Goal: Check status: Check status

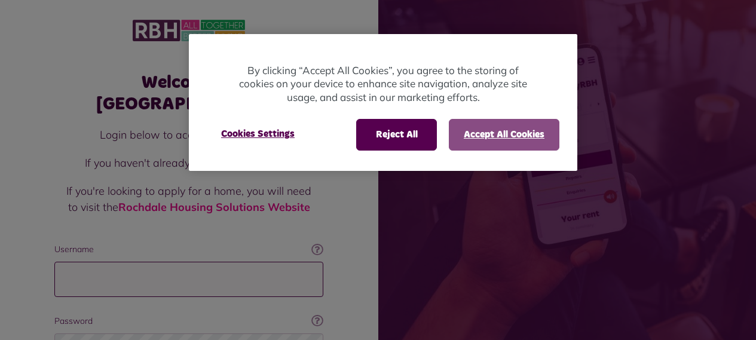
type input "**********"
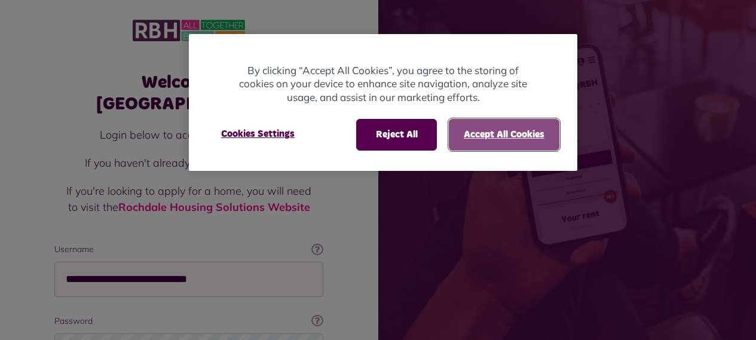
click at [484, 138] on button "Accept All Cookies" at bounding box center [504, 134] width 111 height 31
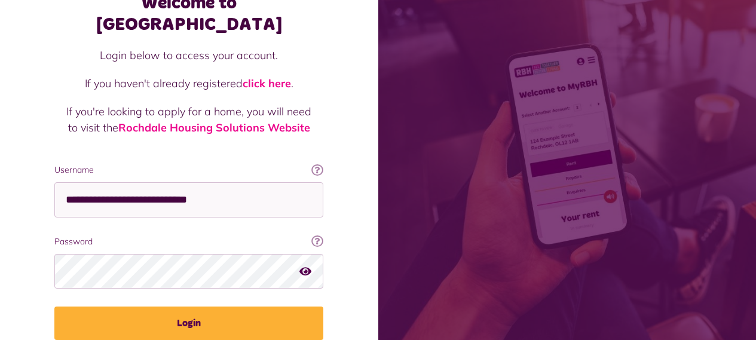
scroll to position [119, 0]
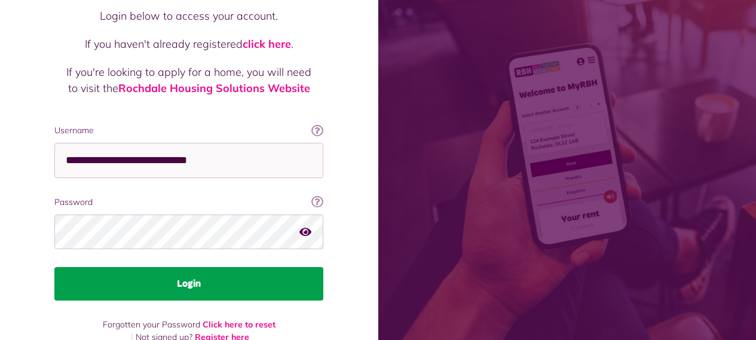
click at [208, 267] on button "Login" at bounding box center [188, 283] width 269 height 33
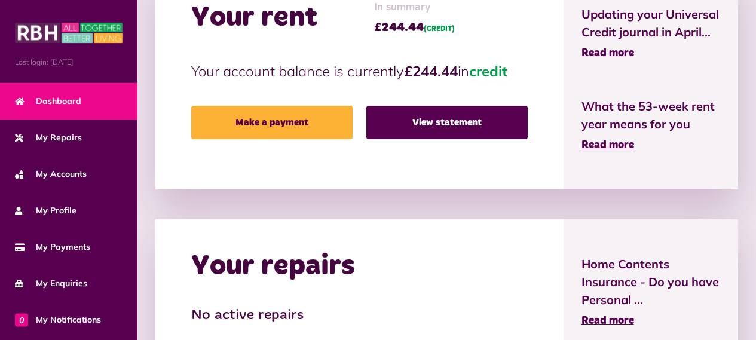
scroll to position [324, 0]
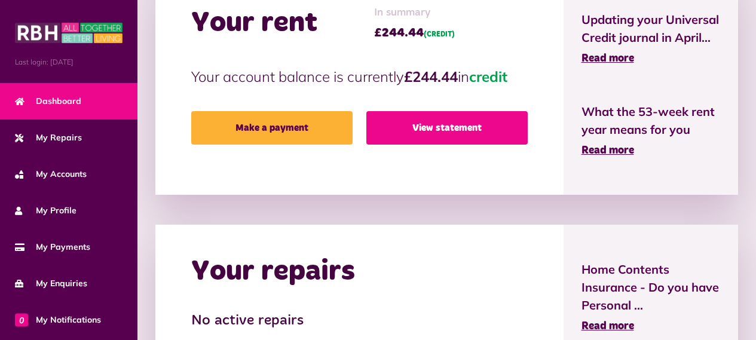
click at [421, 126] on link "View statement" at bounding box center [446, 127] width 161 height 33
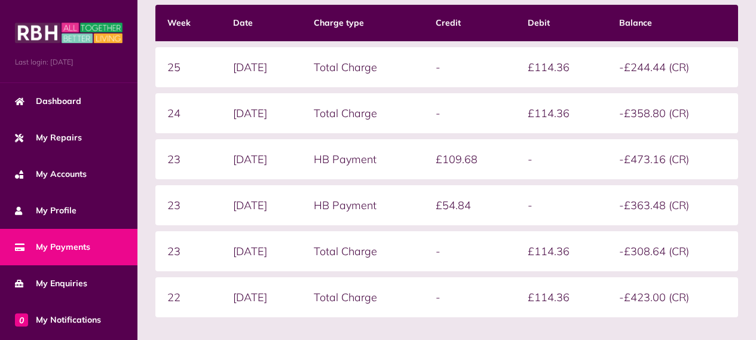
scroll to position [299, 0]
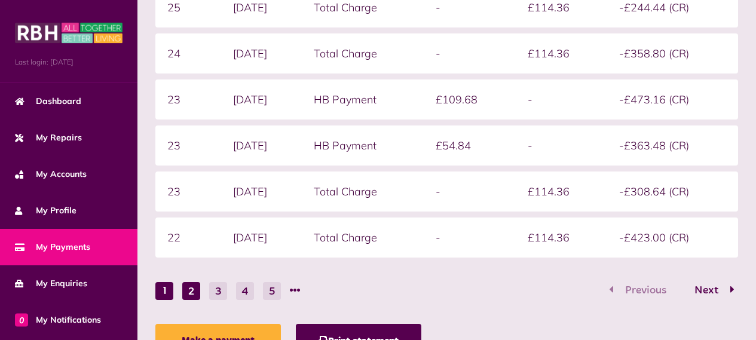
click at [191, 290] on button "2" at bounding box center [191, 291] width 18 height 18
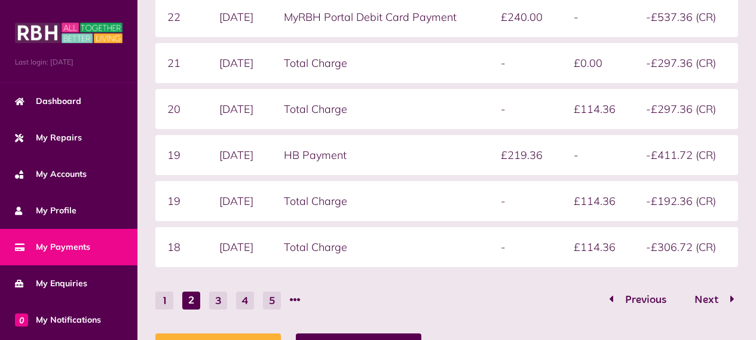
scroll to position [358, 0]
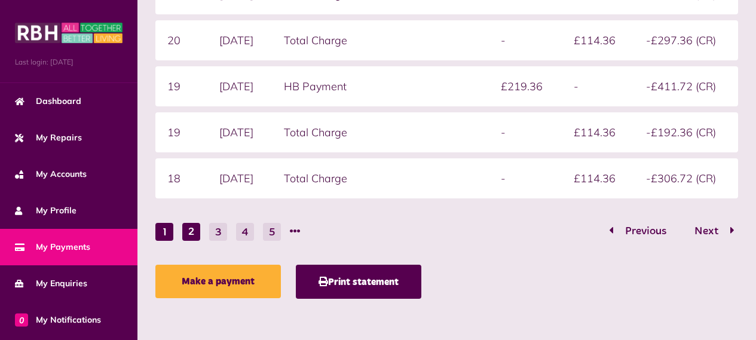
click at [167, 232] on button "1" at bounding box center [164, 232] width 18 height 18
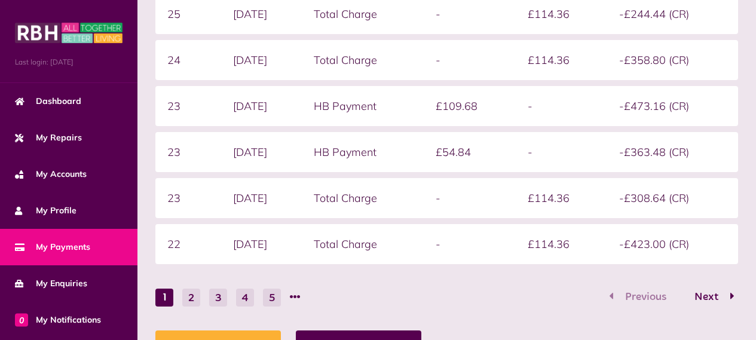
scroll to position [298, 0]
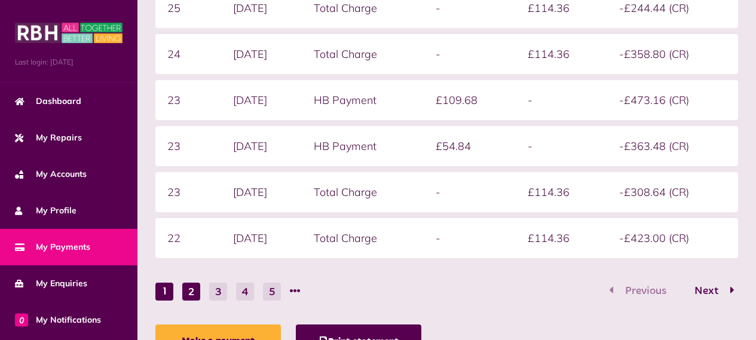
click at [193, 291] on button "2" at bounding box center [191, 292] width 18 height 18
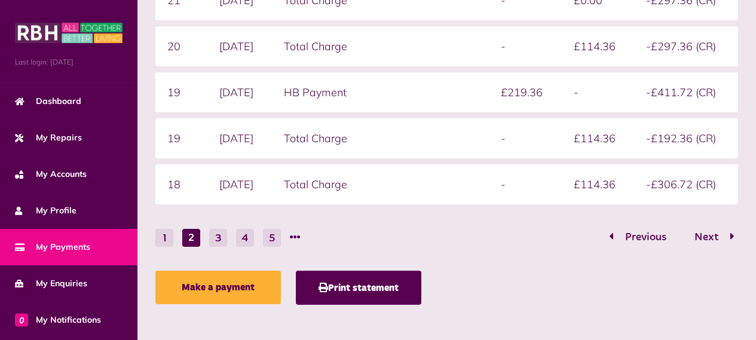
scroll to position [358, 0]
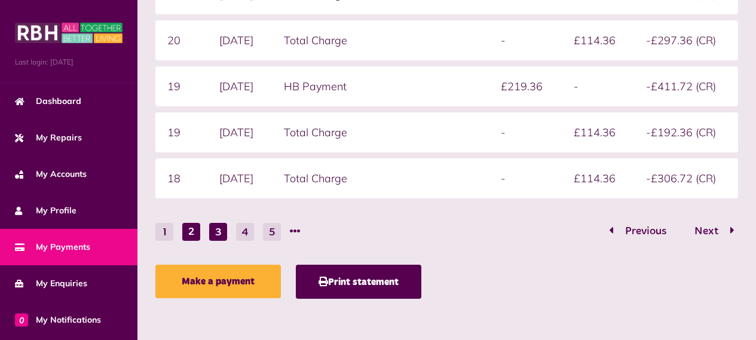
click at [220, 233] on button "3" at bounding box center [218, 232] width 18 height 18
click at [719, 231] on span "Next" at bounding box center [706, 231] width 42 height 11
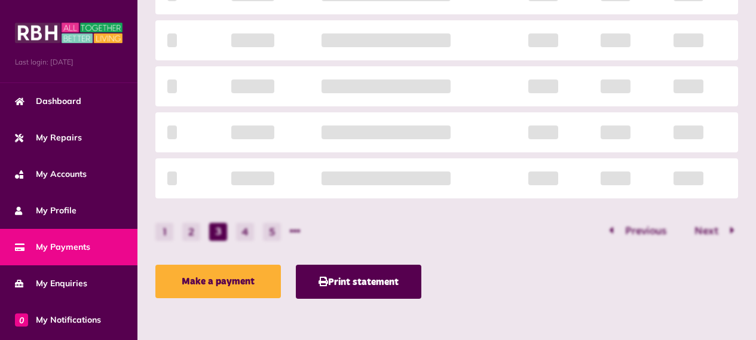
click at [709, 235] on div "Statement overview Showing To Submit Week Date Charge type Credit Debit Balance…" at bounding box center [446, 63] width 594 height 484
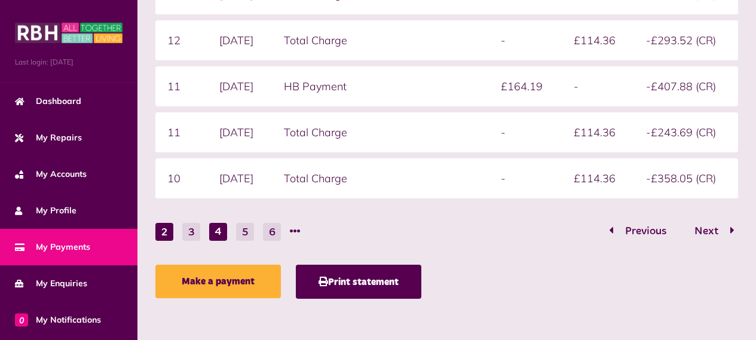
click at [165, 231] on button "2" at bounding box center [164, 232] width 18 height 18
click at [165, 233] on button "1" at bounding box center [164, 232] width 18 height 18
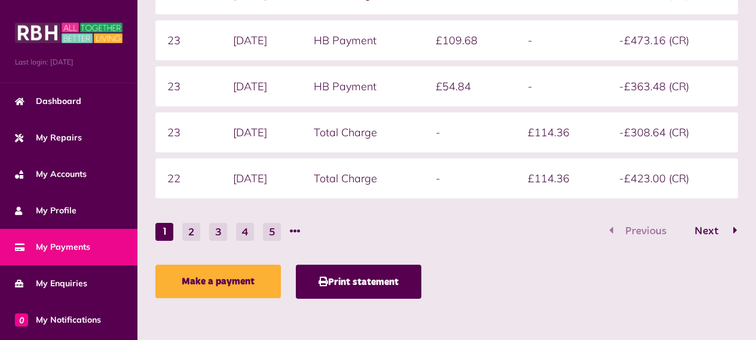
click at [713, 228] on span "Next" at bounding box center [706, 231] width 42 height 11
